Goal: Use online tool/utility: Utilize a website feature to perform a specific function

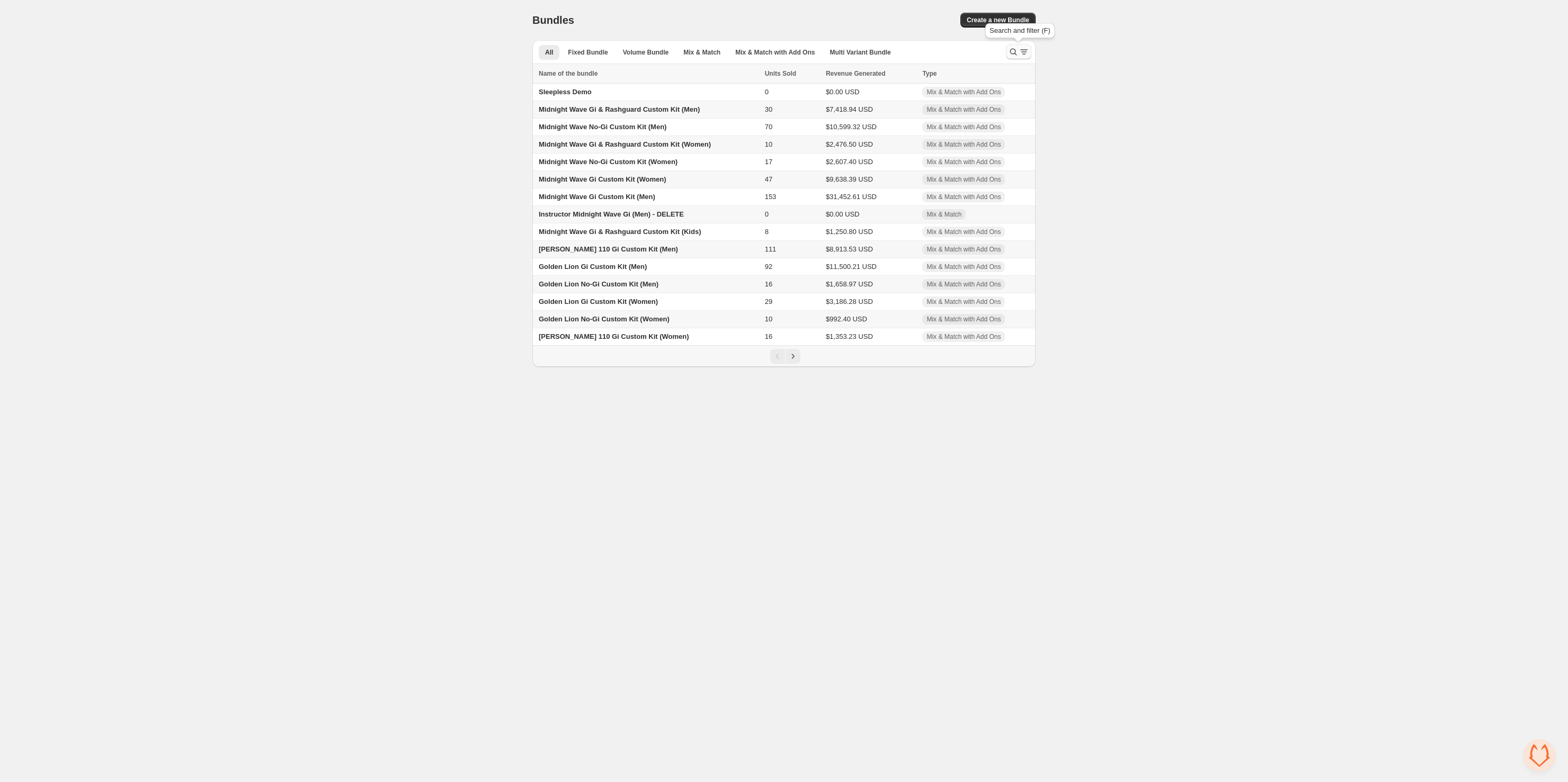
click at [1015, 57] on icon "Search and filter results" at bounding box center [1013, 52] width 10 height 10
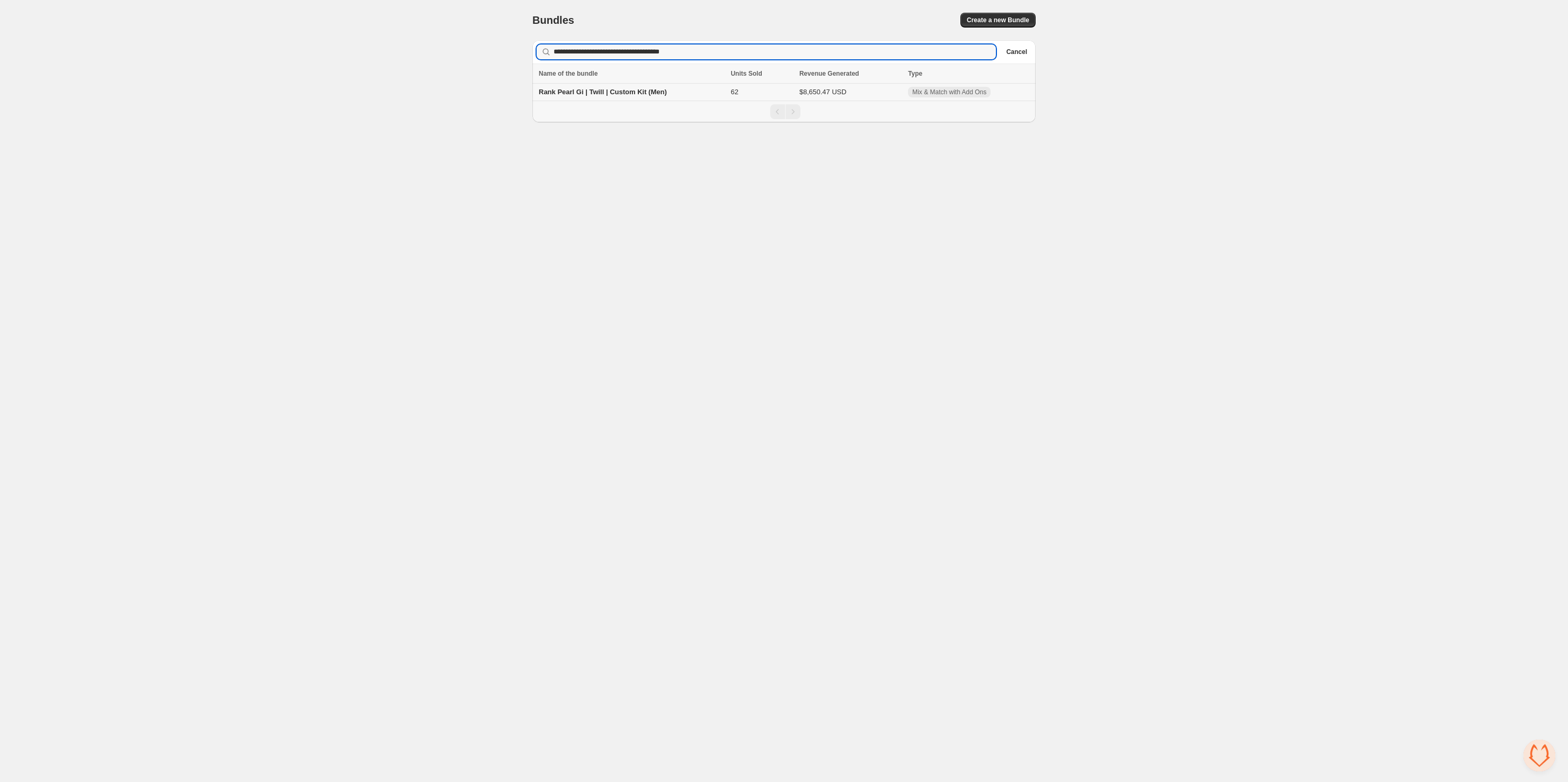
type input "**********"
click at [627, 93] on span "Rank Pearl Gi | Twill | Custom Kit (Men)" at bounding box center [603, 91] width 128 height 8
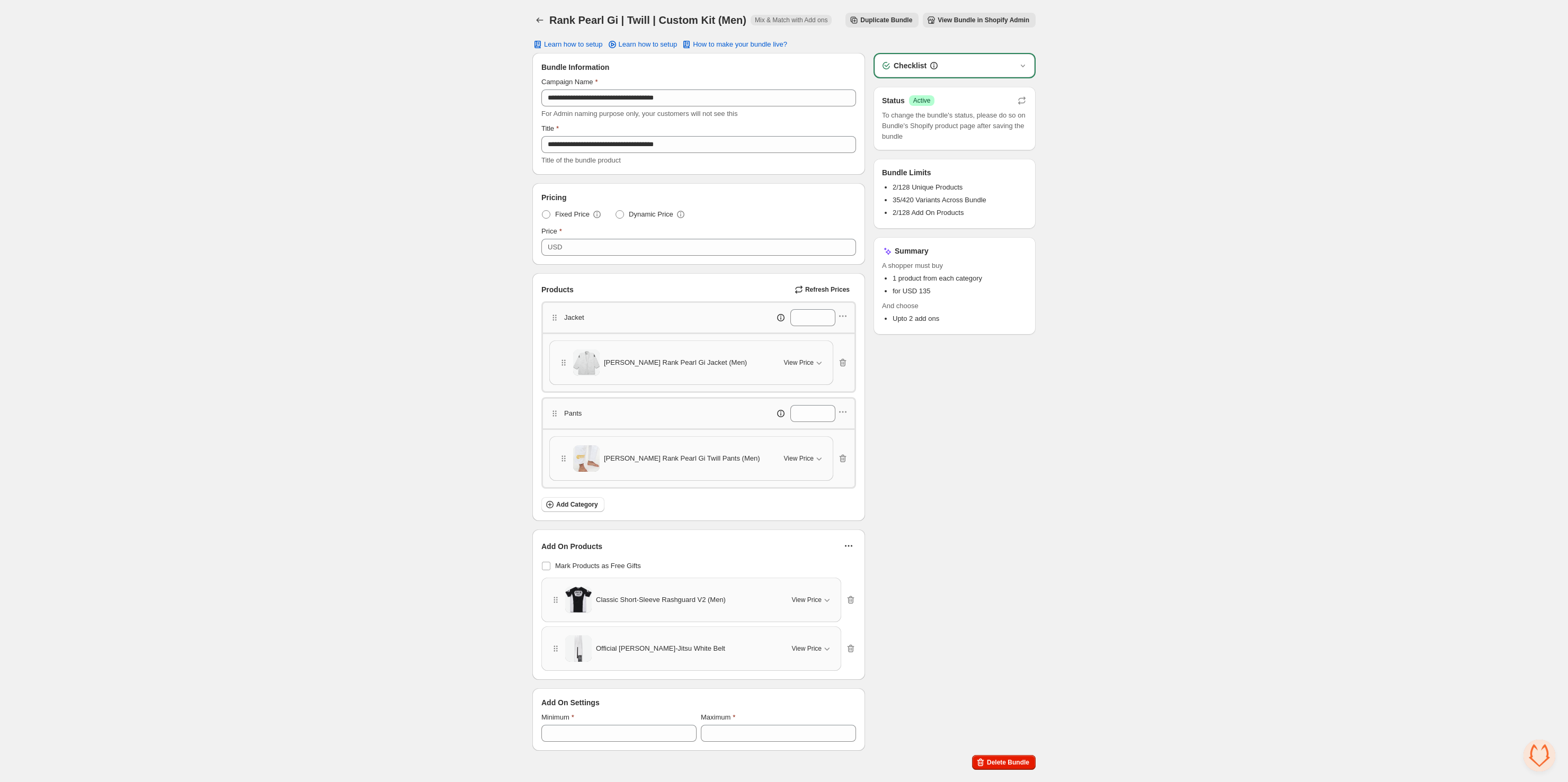
click at [668, 445] on div "[PERSON_NAME] Rank Pearl Gi Twill Pants (Men)" at bounding box center [665, 459] width 213 height 27
click at [680, 458] on span "[PERSON_NAME] Rank Pearl Gi Twill Pants (Men)" at bounding box center [682, 458] width 156 height 10
click at [816, 453] on icon "button" at bounding box center [819, 458] width 10 height 10
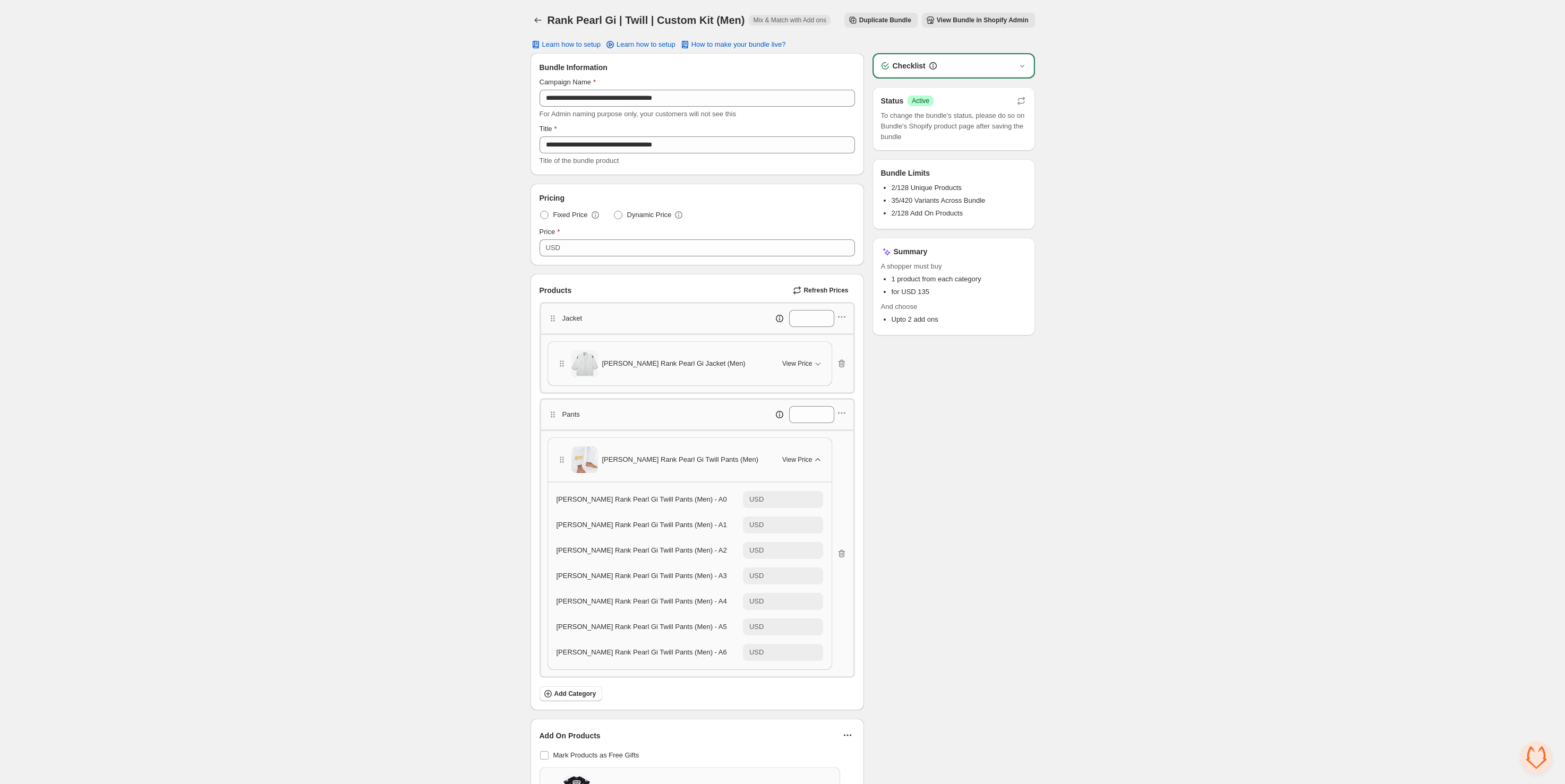
click at [664, 458] on span "[PERSON_NAME] Rank Pearl Gi Twill Pants (Men)" at bounding box center [680, 459] width 157 height 10
click at [664, 458] on span "Gracie Rank Pearl Gi Twill Pants (Men)" at bounding box center [680, 459] width 157 height 10
click at [612, 502] on span "Gracie Rank Pearl Gi Twill Pants (Men) - A0" at bounding box center [641, 499] width 170 height 8
click at [509, 500] on div "**********" at bounding box center [782, 482] width 1565 height 964
click at [655, 353] on div "Gracie Rank Pearl Gi Jacket (Men)" at bounding box center [663, 364] width 214 height 27
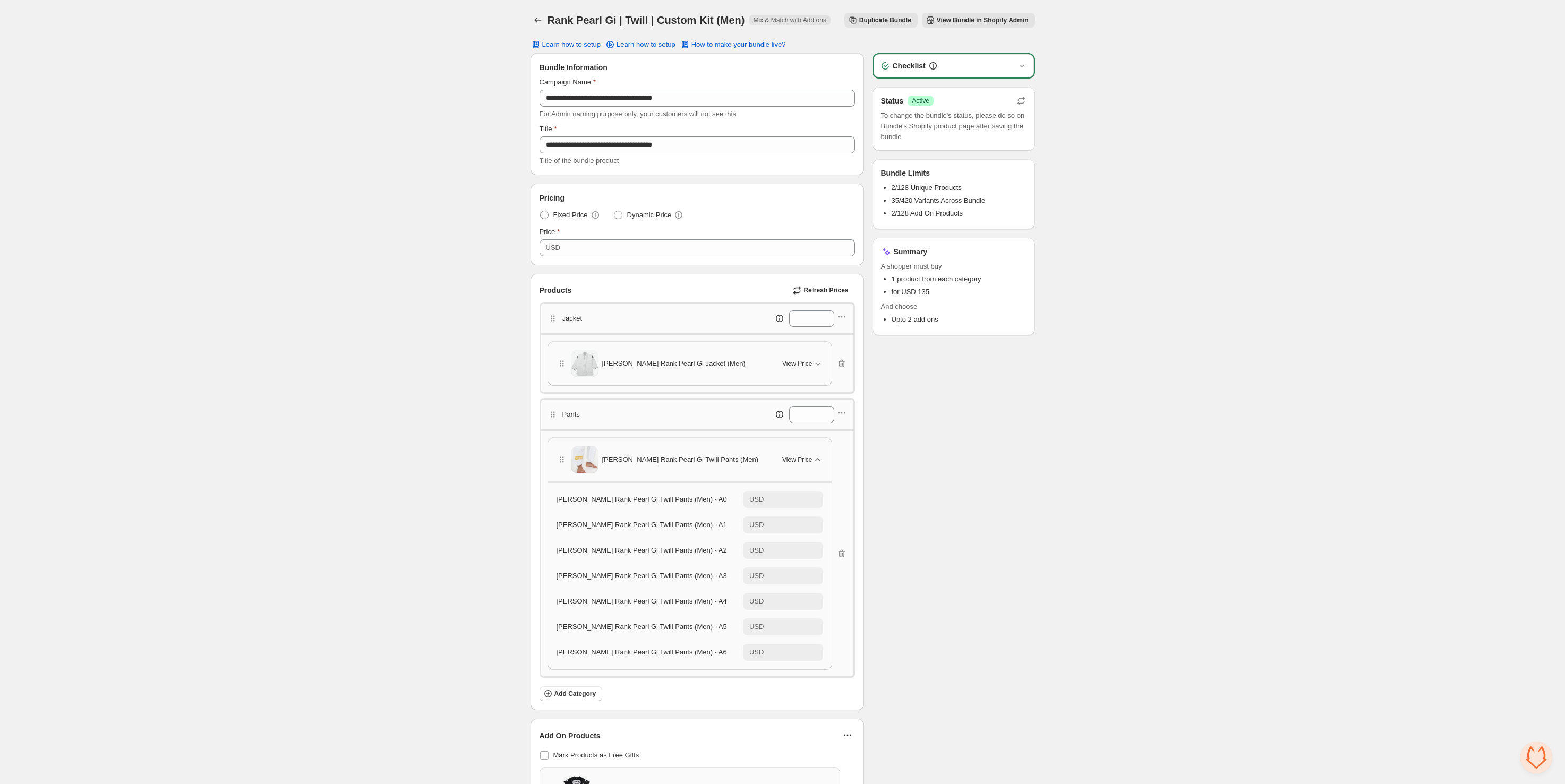
click at [655, 353] on div "Gracie Rank Pearl Gi Jacket (Men)" at bounding box center [663, 364] width 214 height 27
click at [815, 364] on icon "button" at bounding box center [818, 363] width 10 height 10
